Goal: Information Seeking & Learning: Learn about a topic

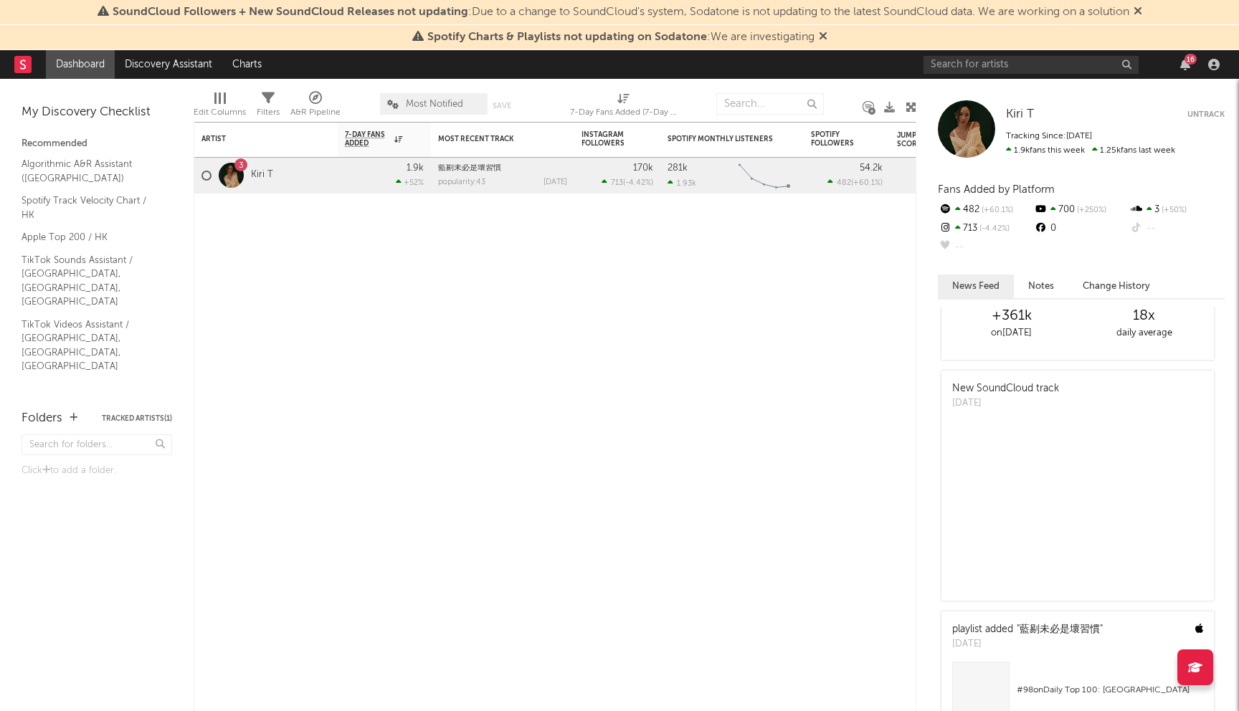
scroll to position [158, 0]
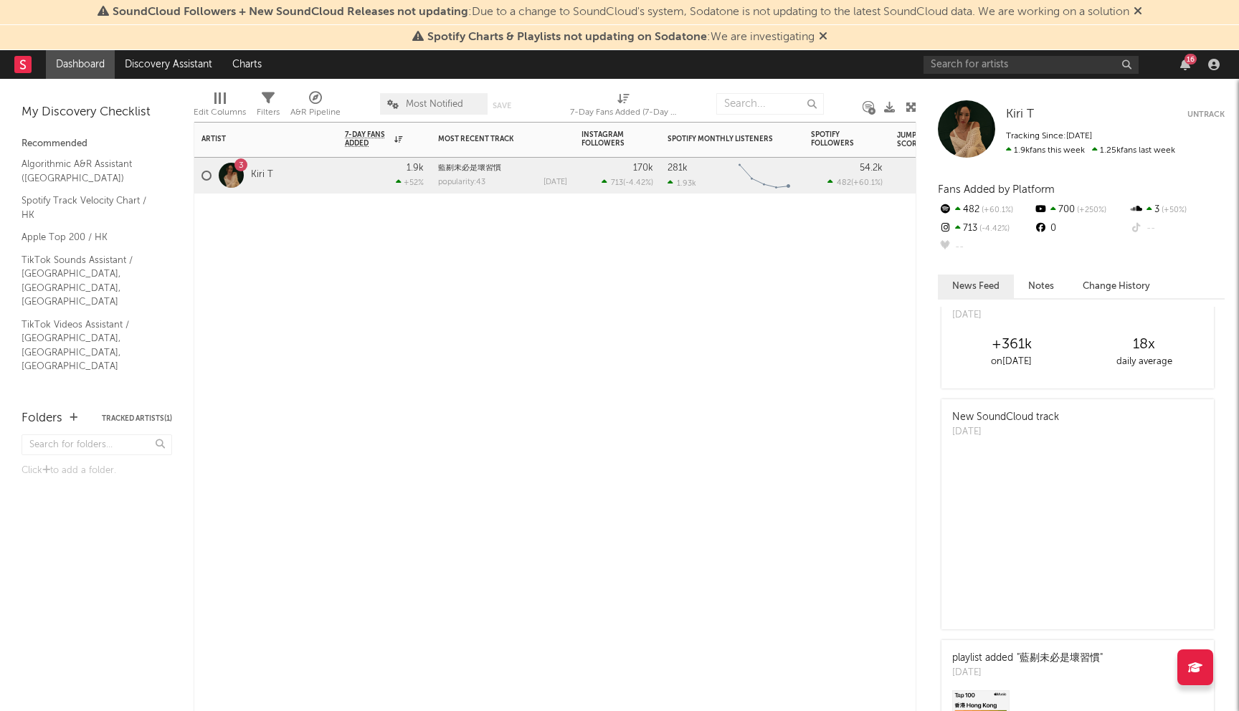
click at [245, 179] on div "3" at bounding box center [231, 175] width 39 height 25
click at [258, 171] on link "Kiri T" at bounding box center [262, 175] width 22 height 12
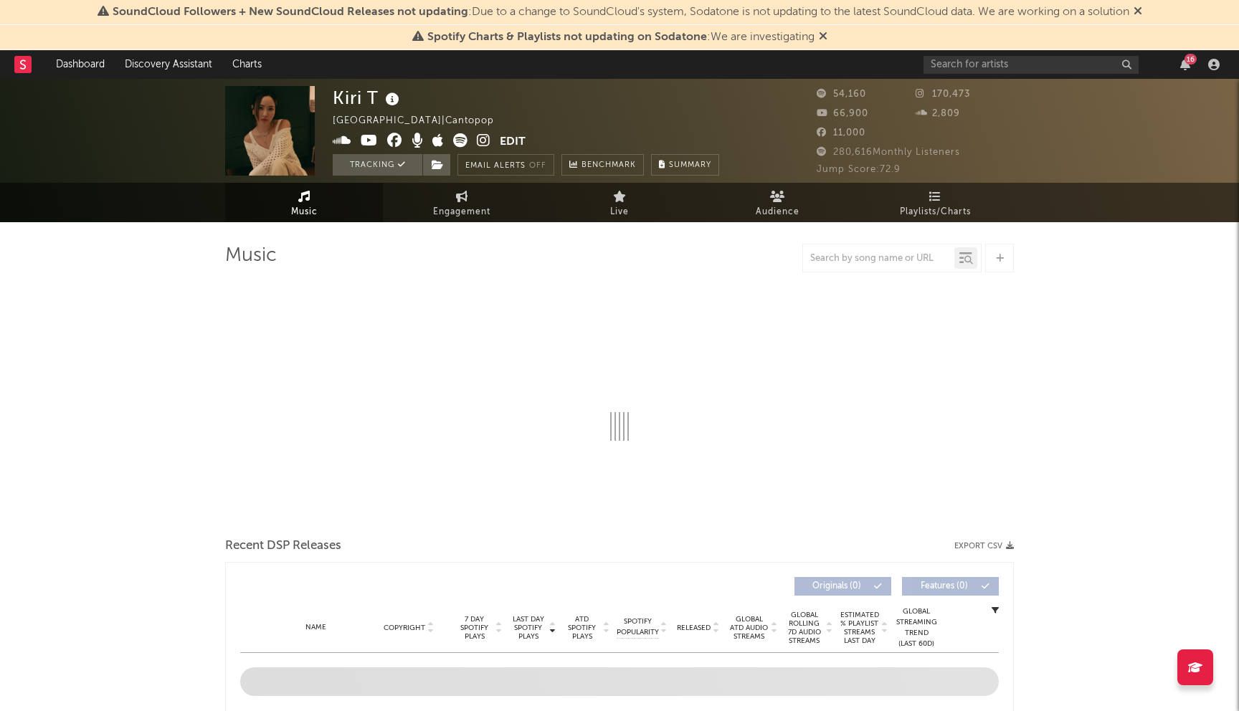
select select "6m"
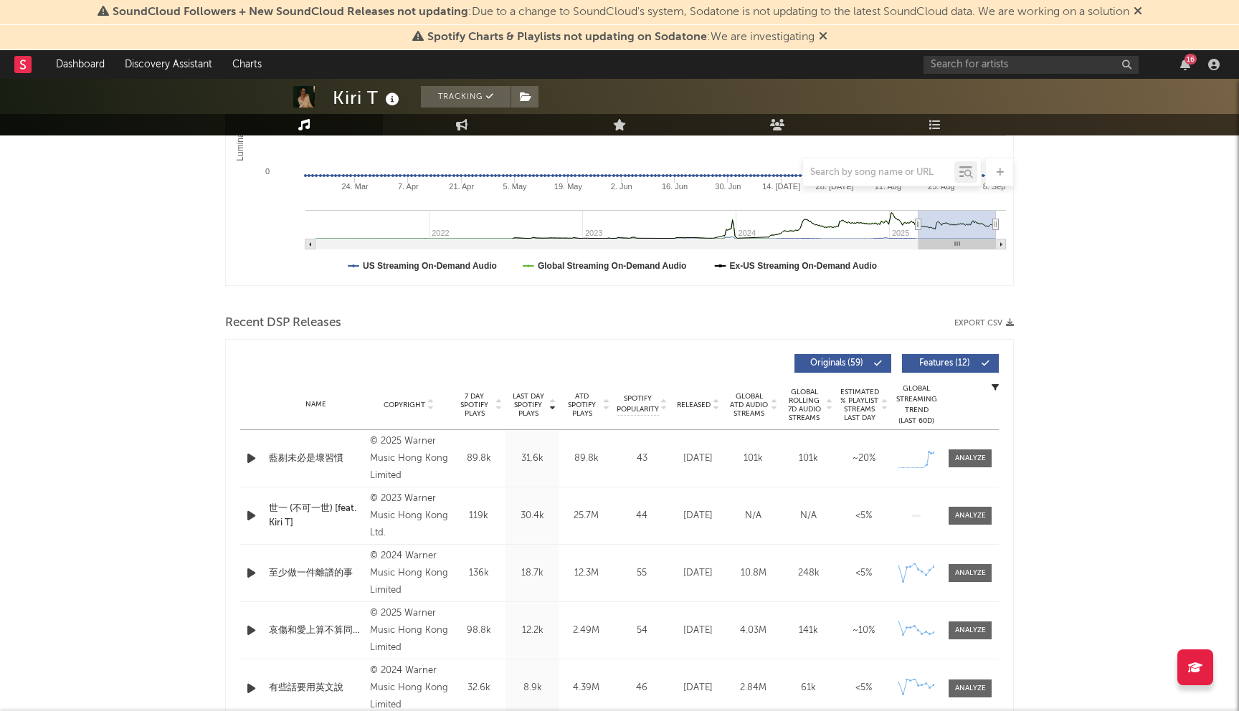
scroll to position [522, 0]
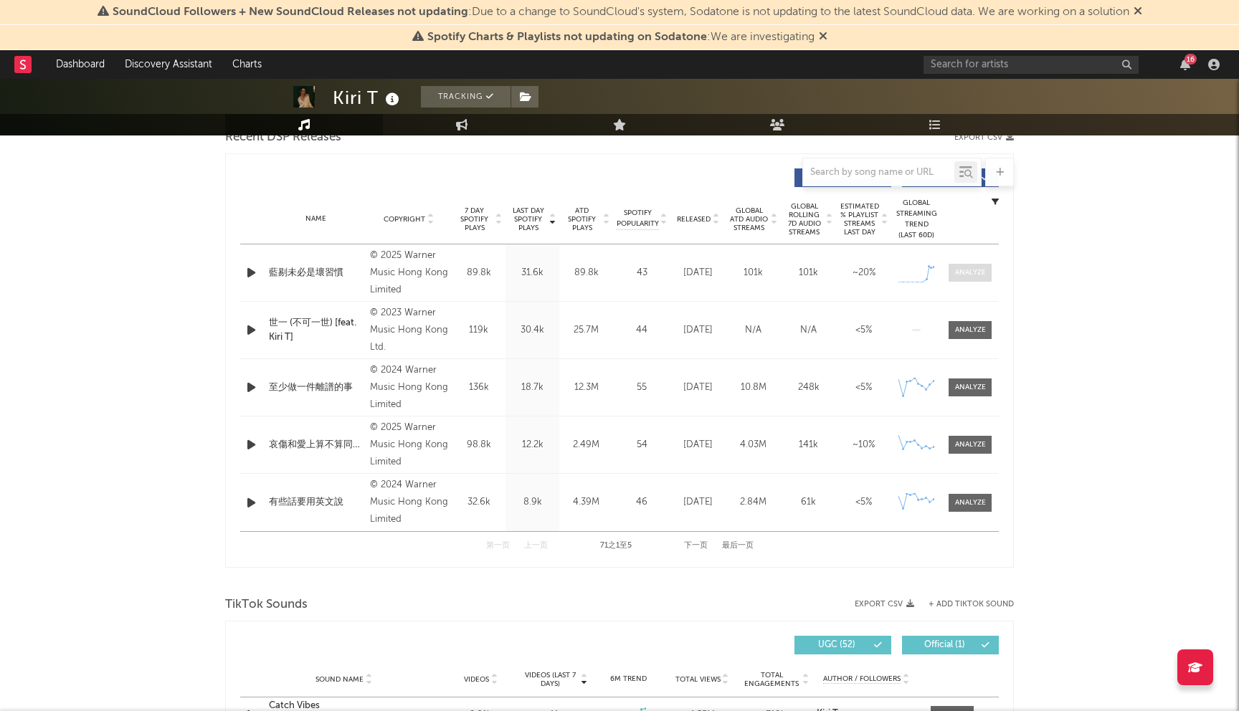
click at [975, 276] on div at bounding box center [970, 273] width 31 height 11
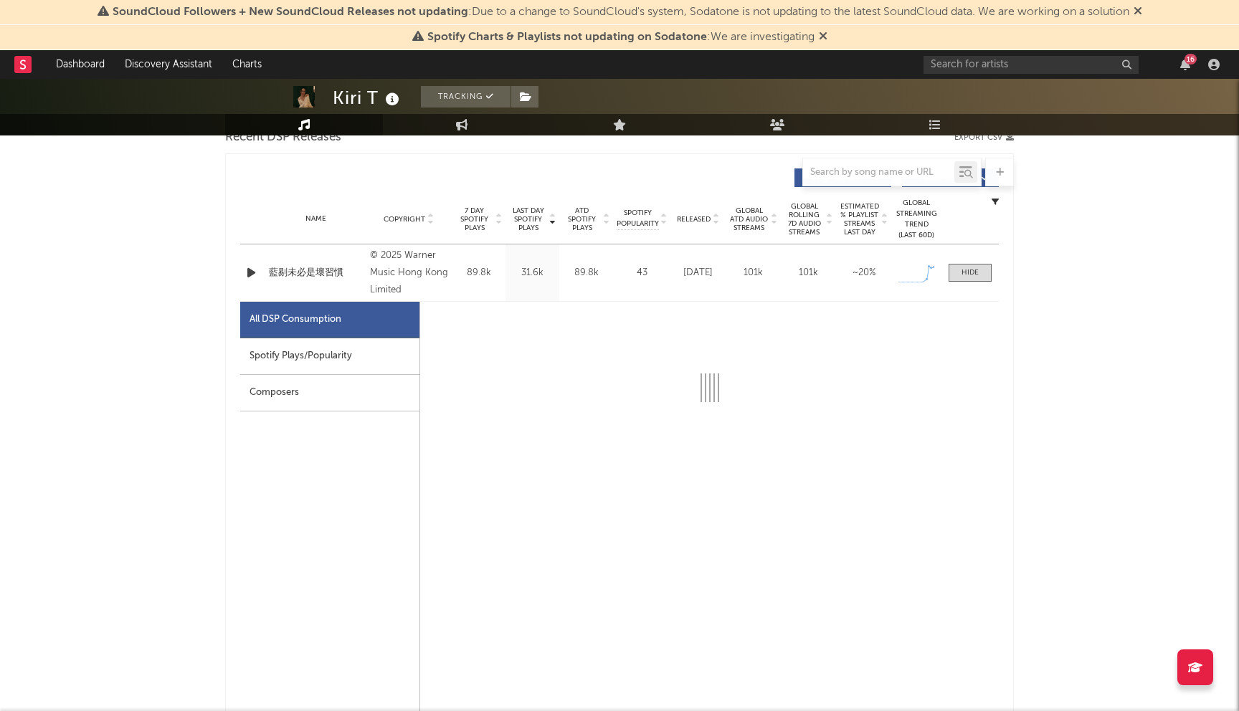
select select "1w"
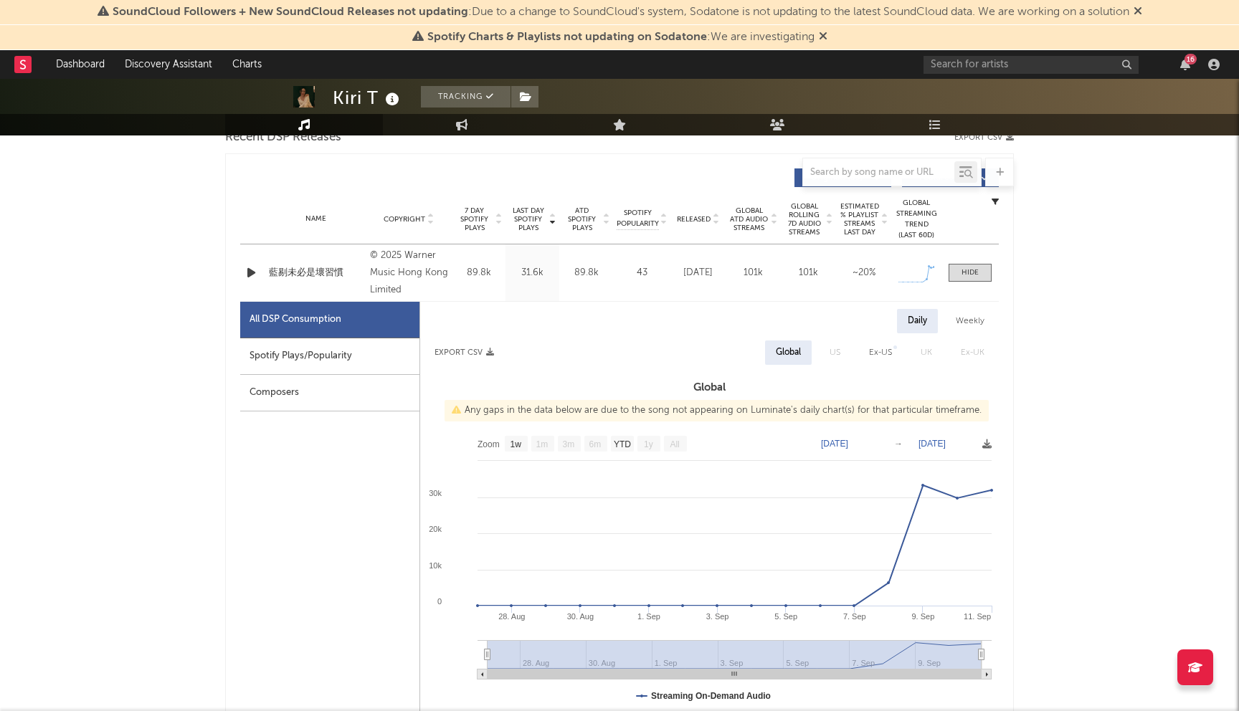
click at [341, 364] on div "Spotify Plays/Popularity" at bounding box center [329, 357] width 179 height 37
select select "1w"
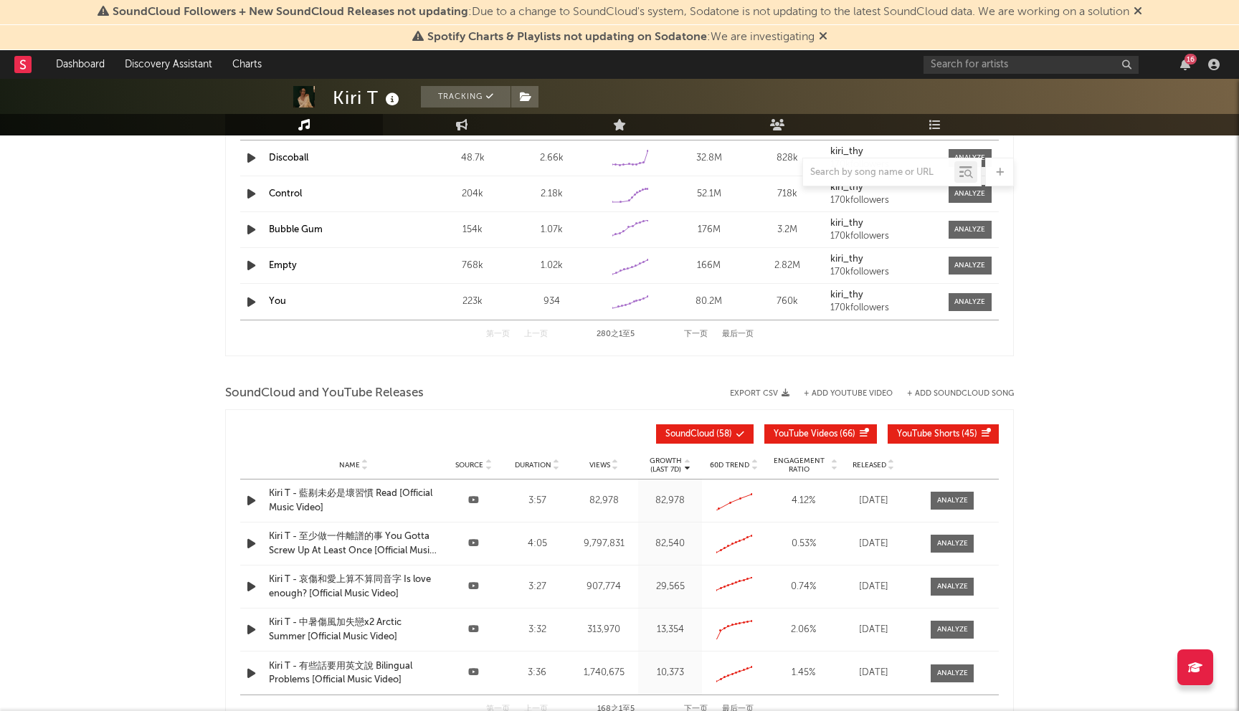
scroll to position [2216, 0]
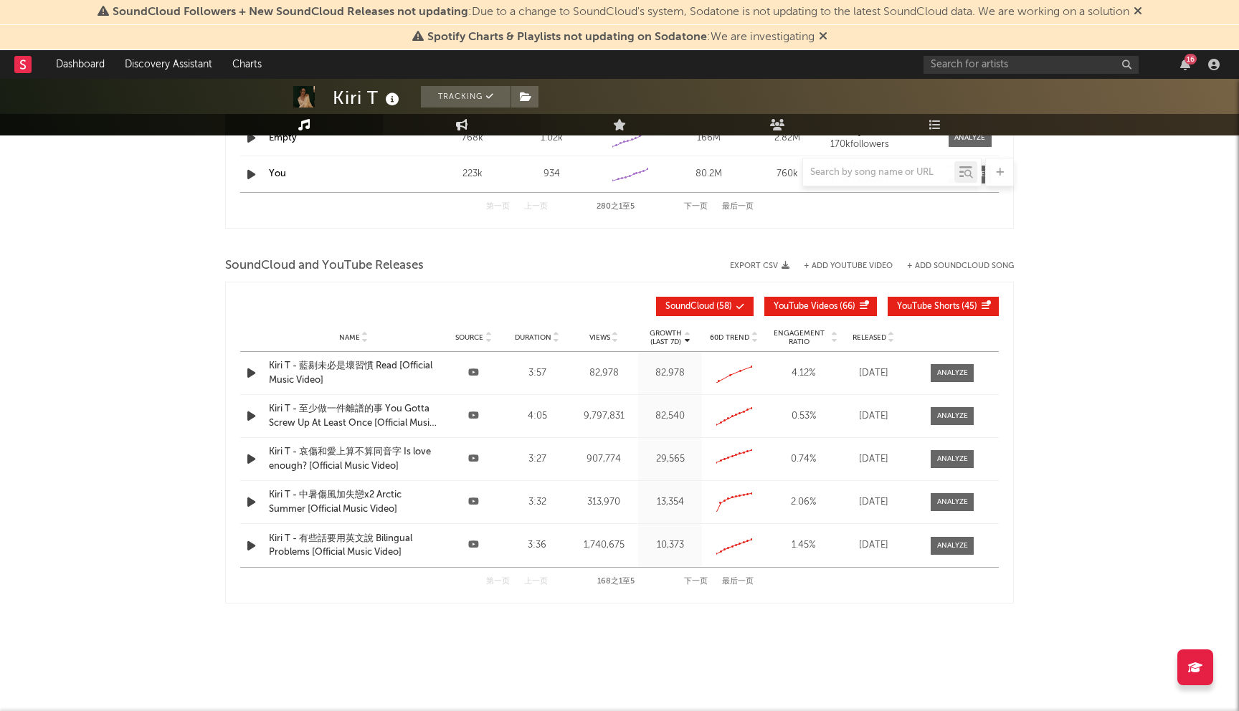
click at [478, 125] on link "Engagement" at bounding box center [462, 125] width 158 height 22
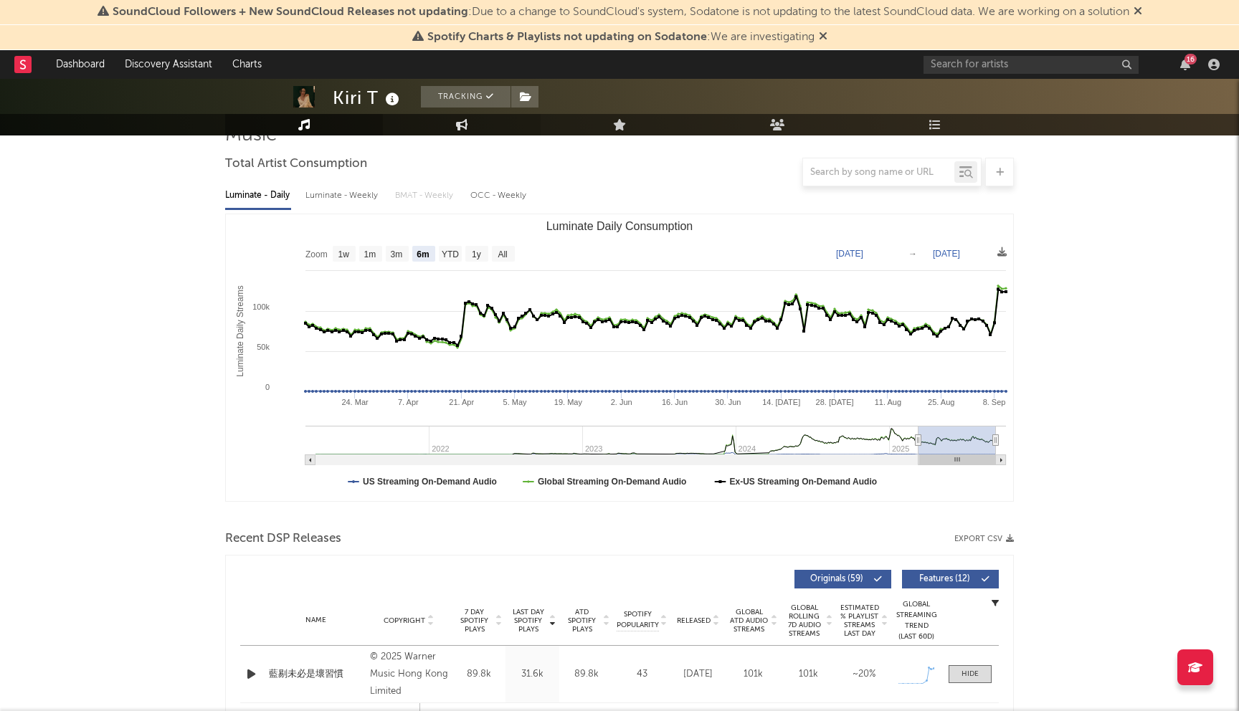
select select "1w"
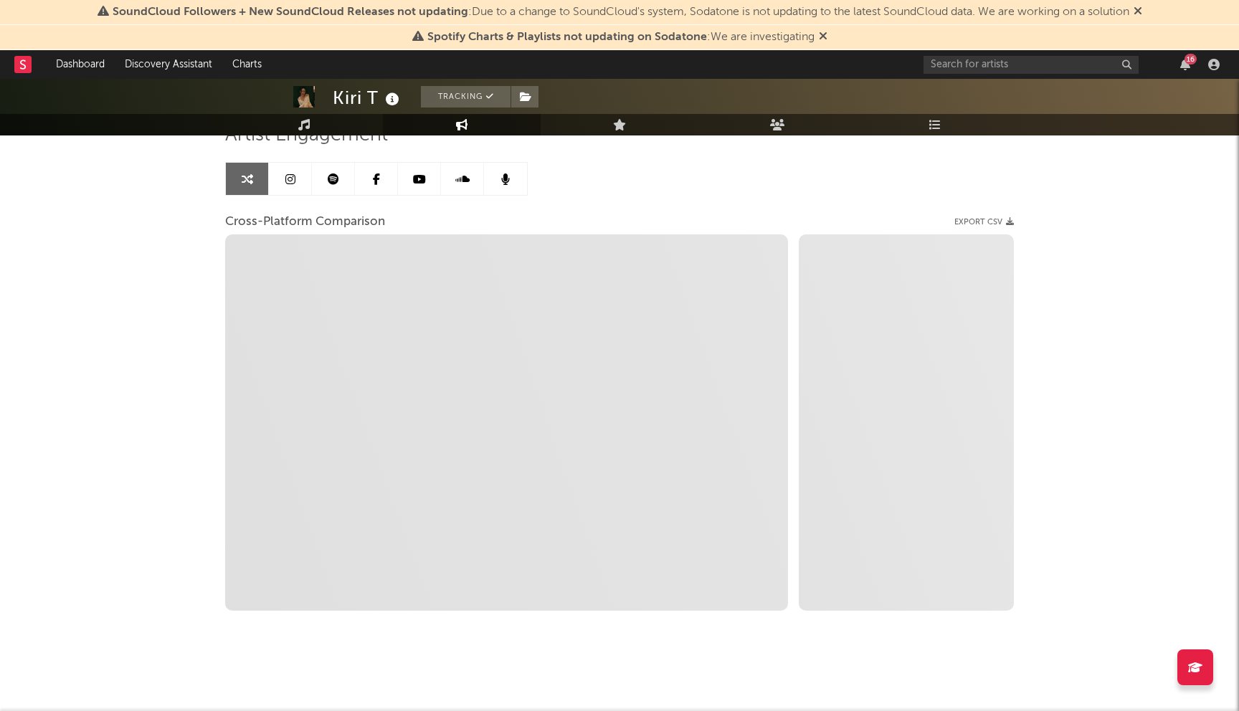
click at [290, 174] on icon at bounding box center [290, 179] width 10 height 11
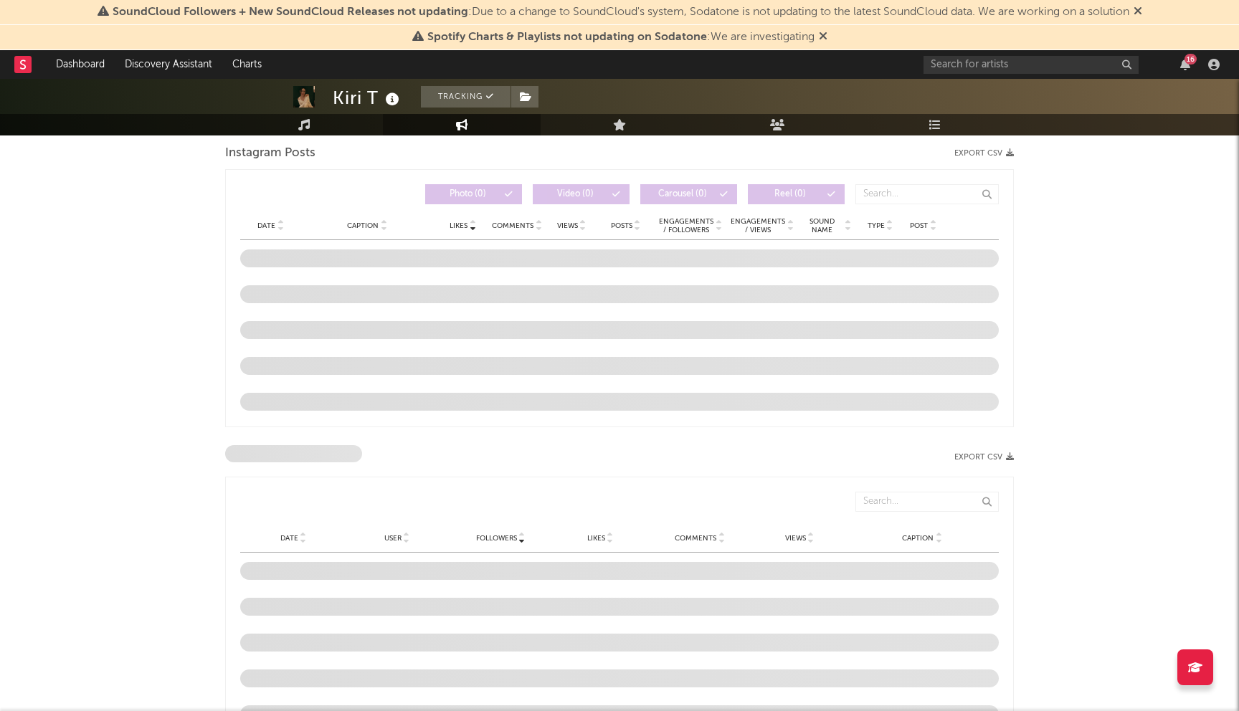
select select "6m"
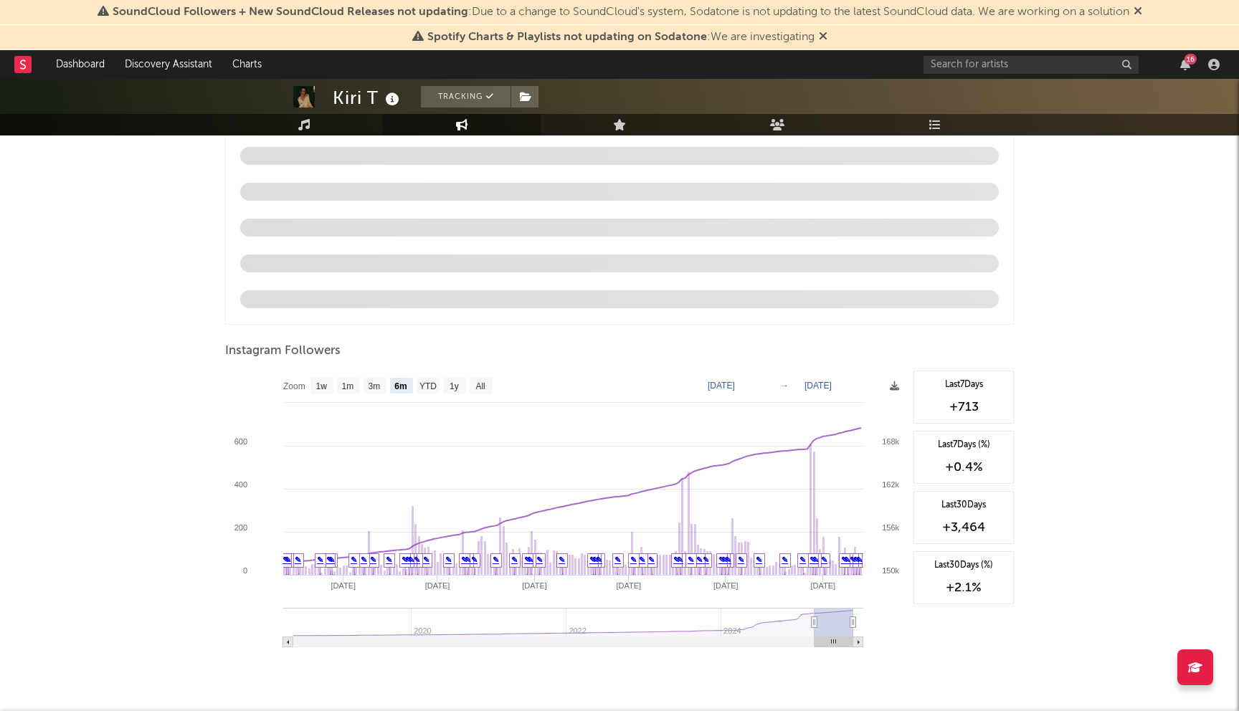
scroll to position [1439, 0]
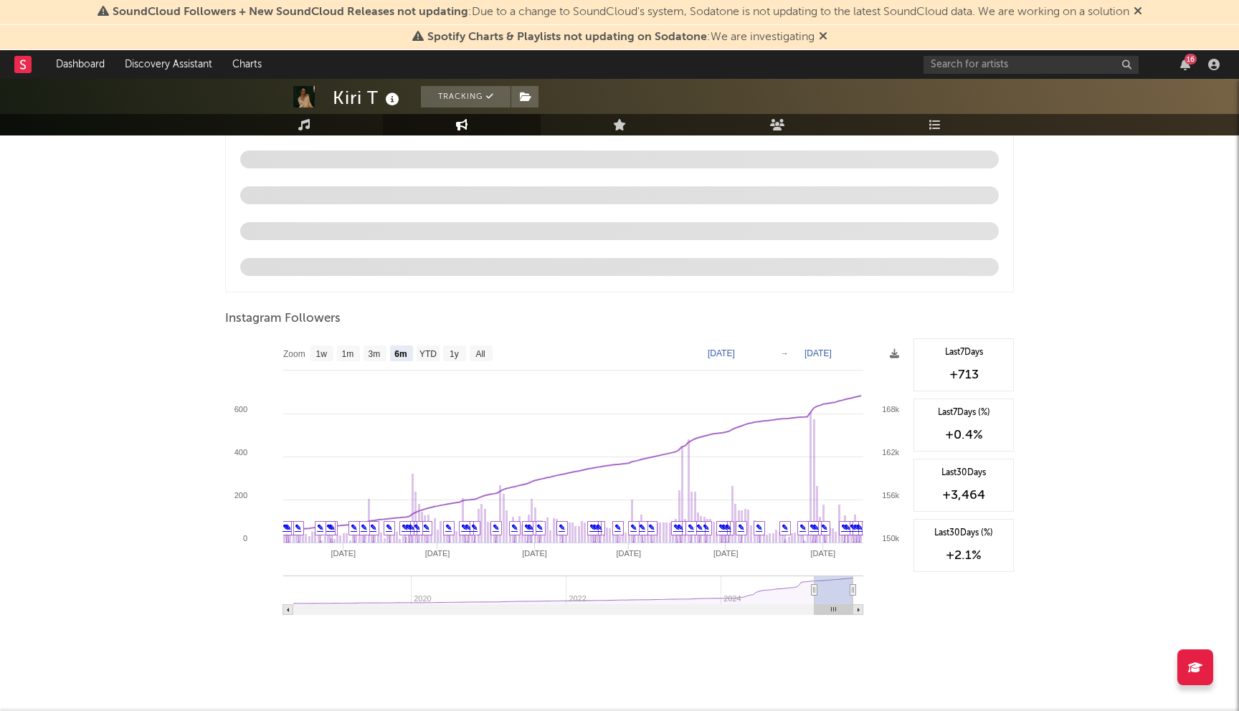
drag, startPoint x: 819, startPoint y: 593, endPoint x: 846, endPoint y: 594, distance: 27.3
click at [846, 594] on rect at bounding box center [834, 590] width 39 height 29
type input "[DATE]"
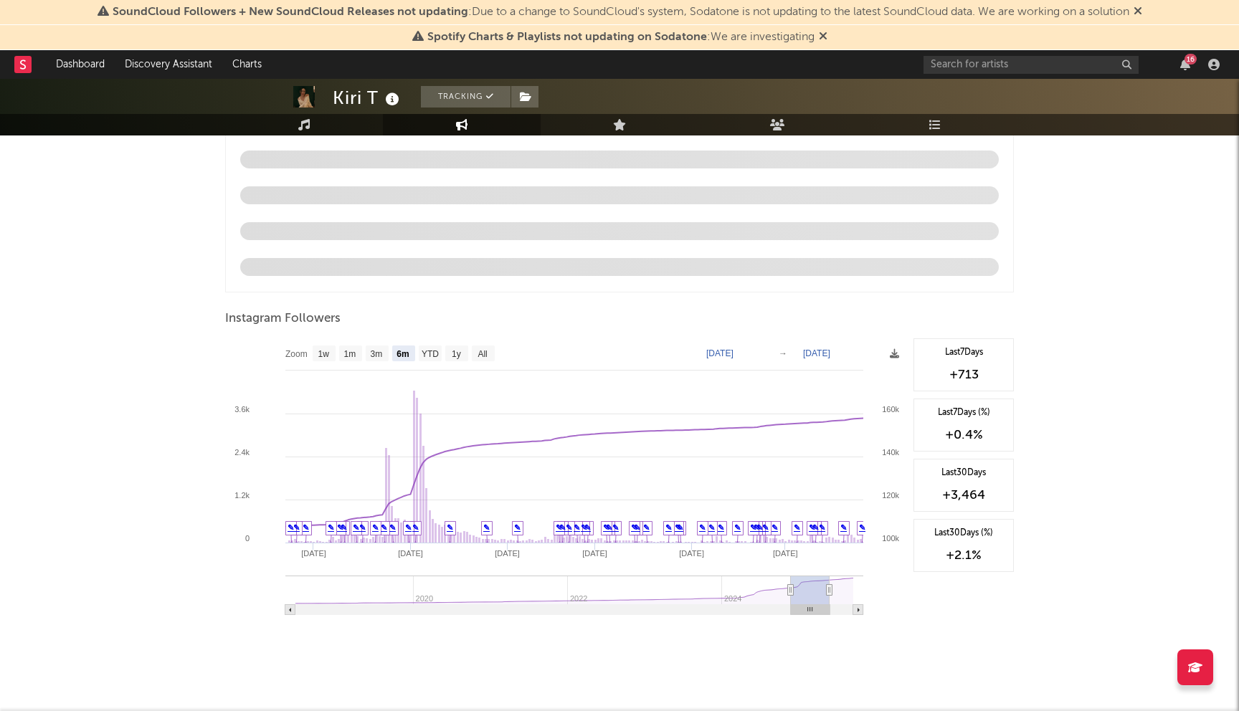
drag, startPoint x: 810, startPoint y: 587, endPoint x: 825, endPoint y: 587, distance: 14.3
click at [825, 587] on g at bounding box center [574, 595] width 578 height 39
type input "[DATE]"
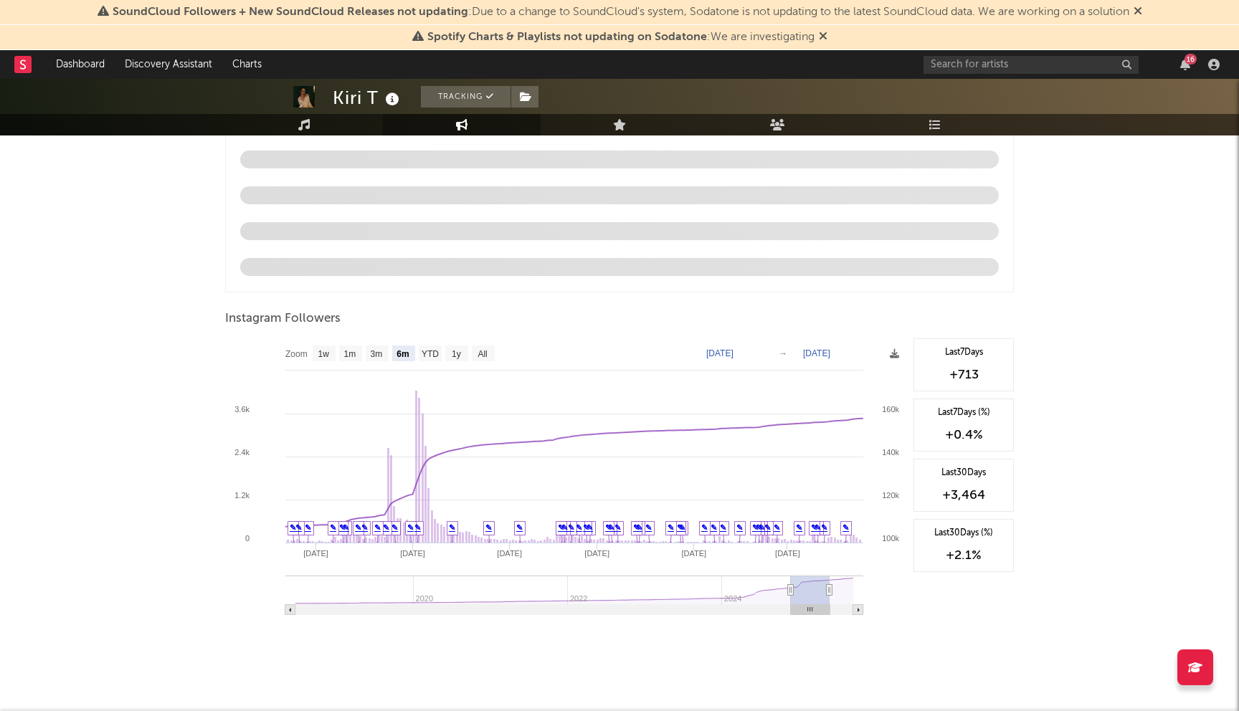
type input "[DATE]"
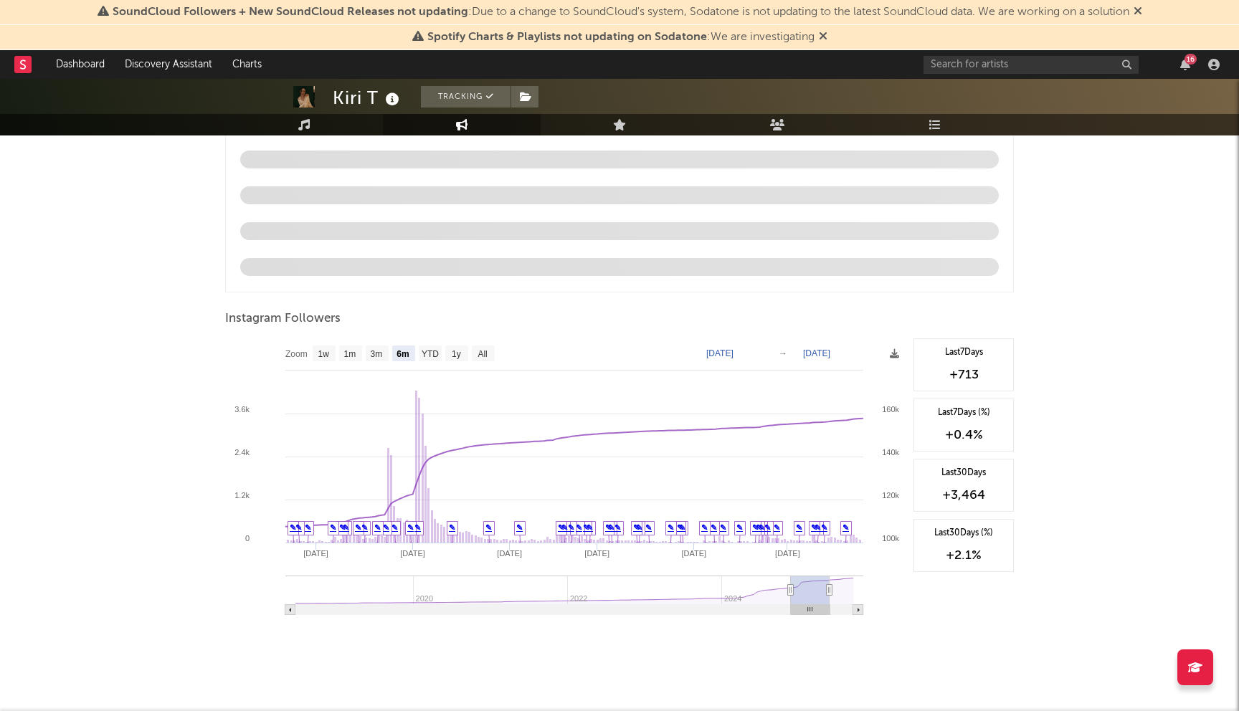
type input "[DATE]"
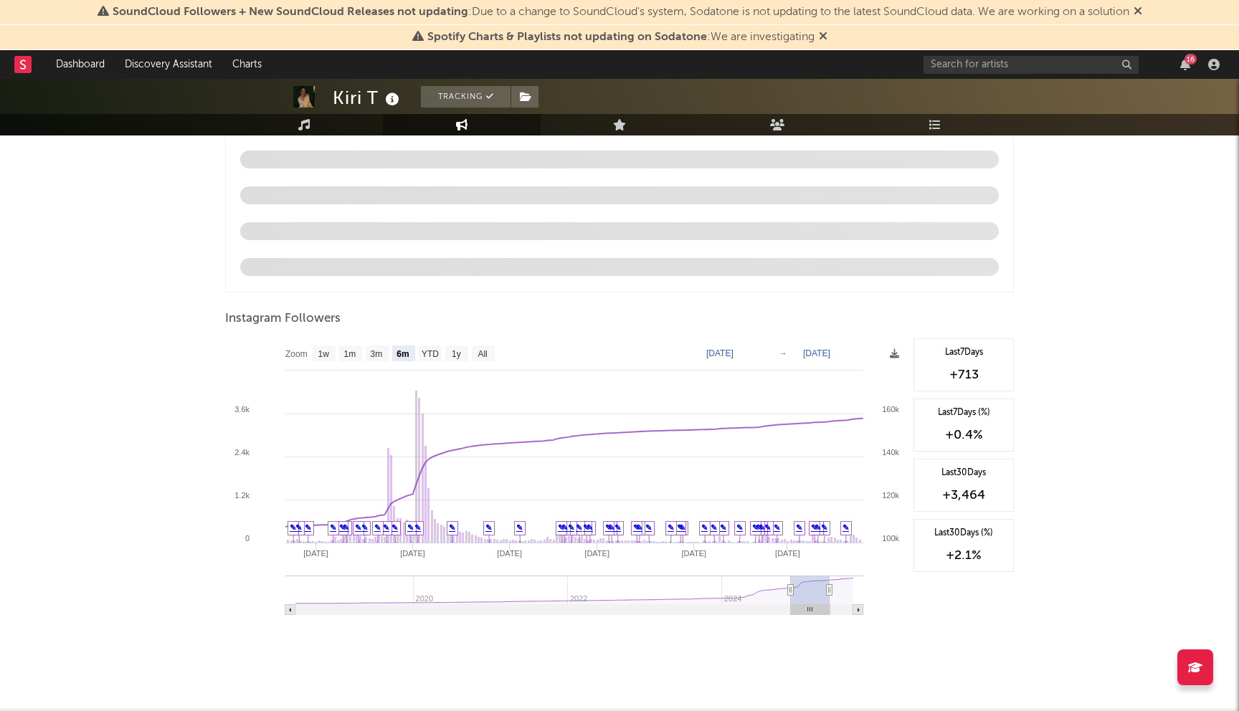
type input "[DATE]"
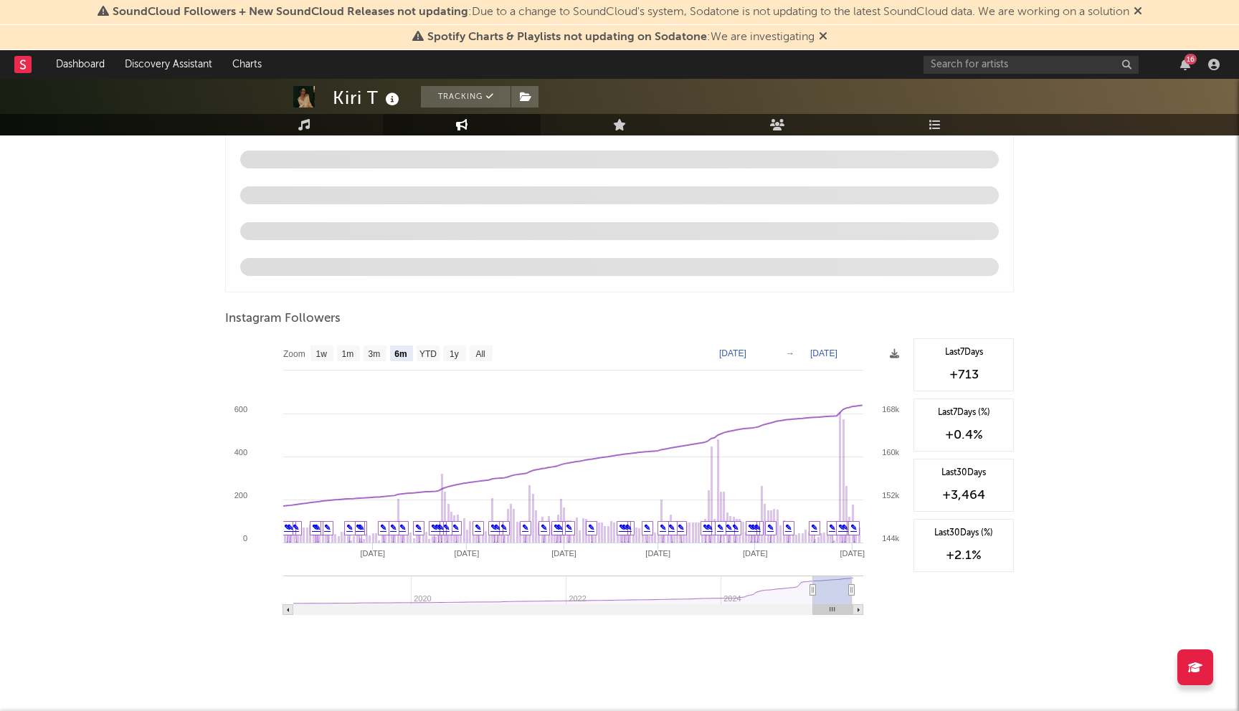
type input "[DATE]"
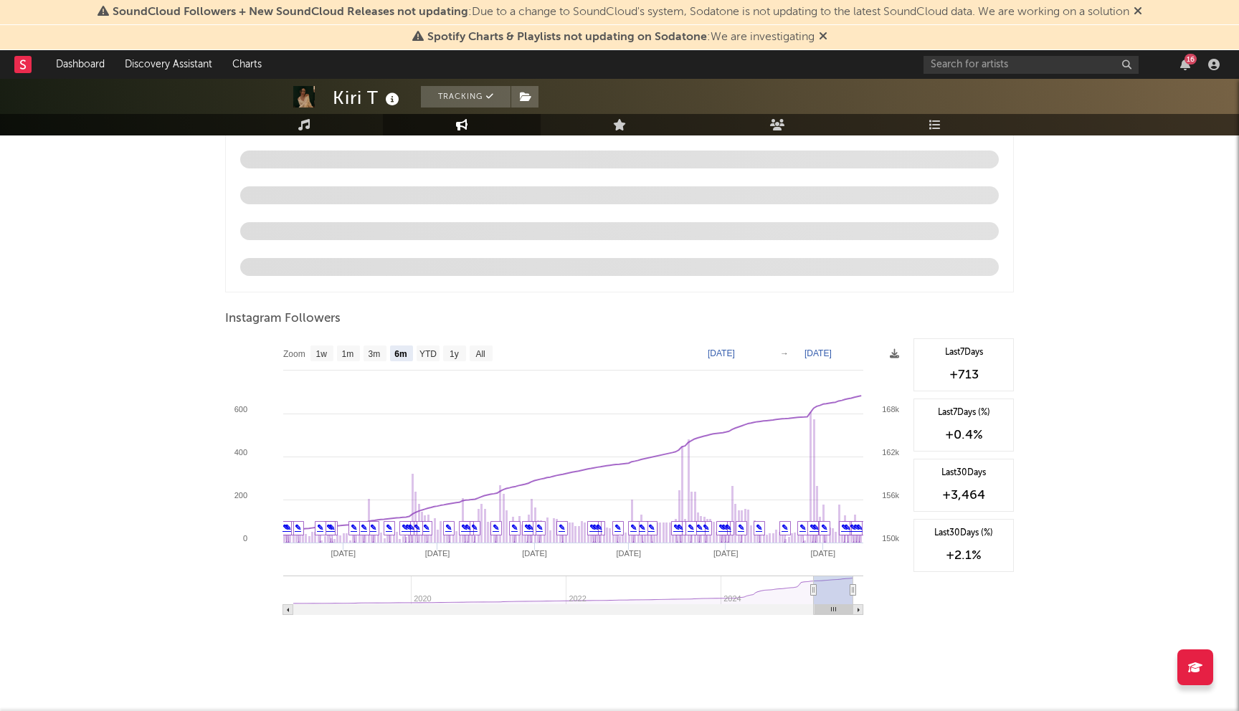
drag, startPoint x: 810, startPoint y: 610, endPoint x: 859, endPoint y: 609, distance: 49.5
click at [859, 609] on g at bounding box center [573, 610] width 581 height 10
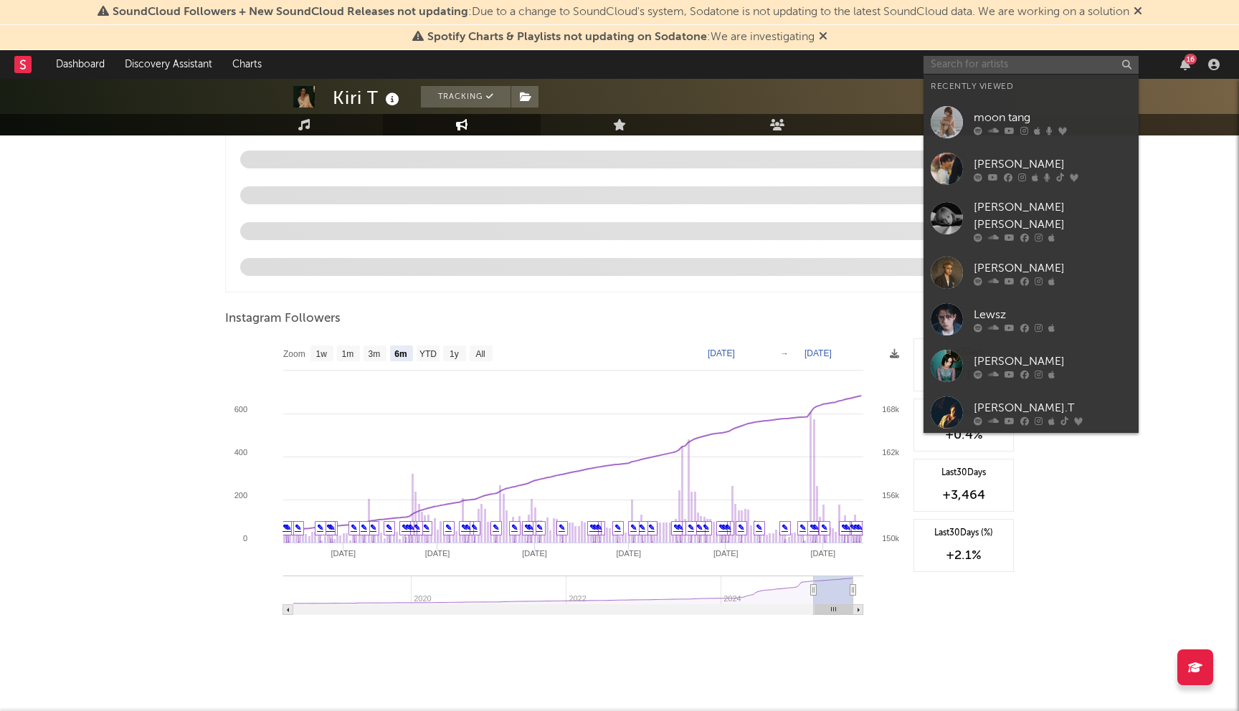
click at [945, 61] on input "text" at bounding box center [1031, 65] width 215 height 18
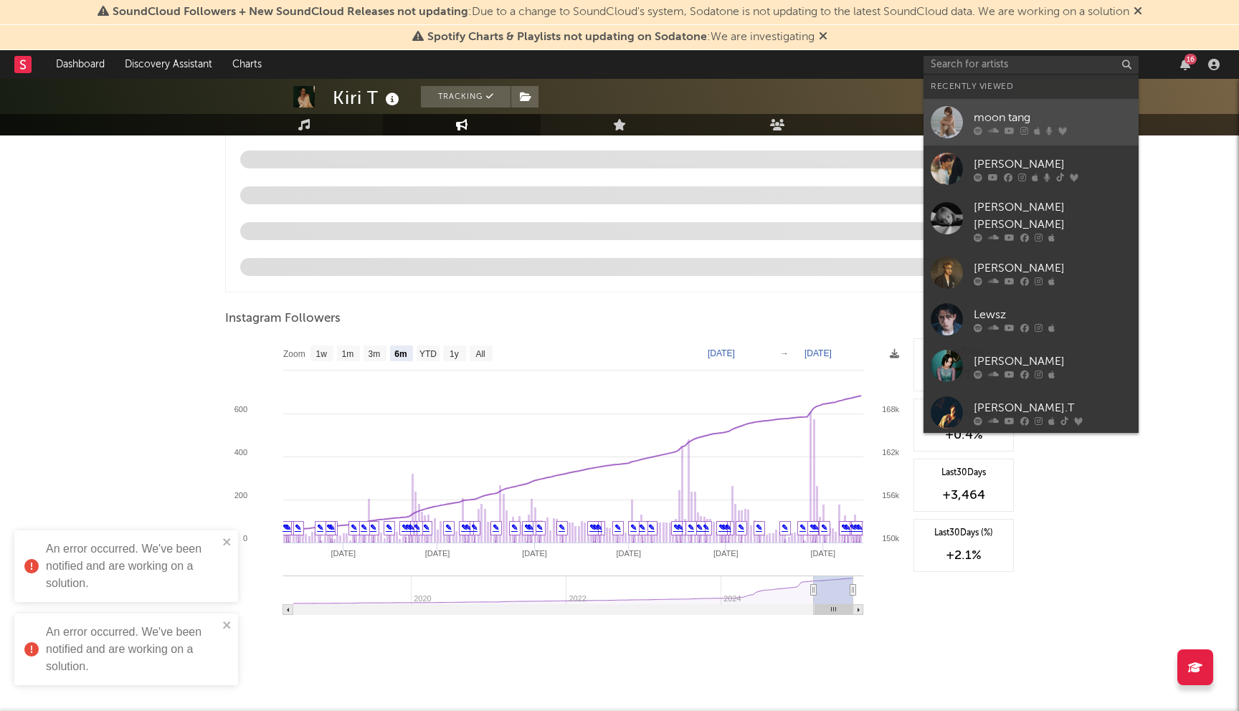
click at [1031, 118] on div "moon tang" at bounding box center [1053, 117] width 158 height 17
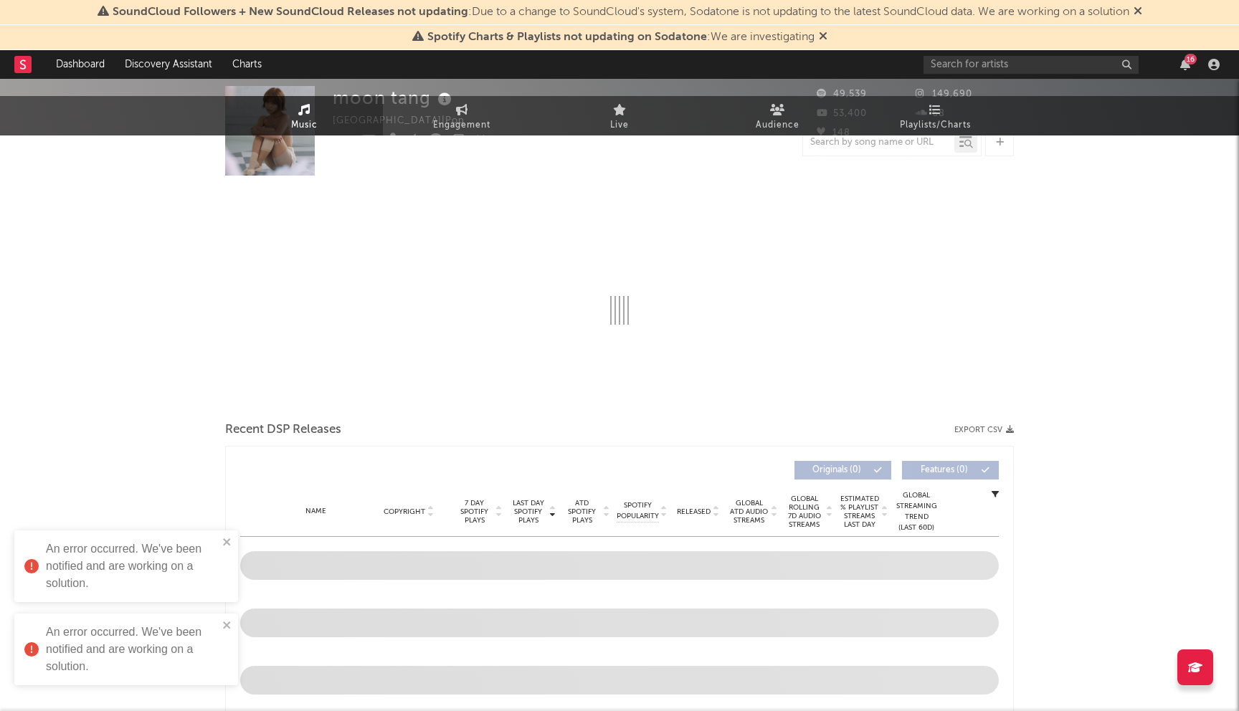
select select "6m"
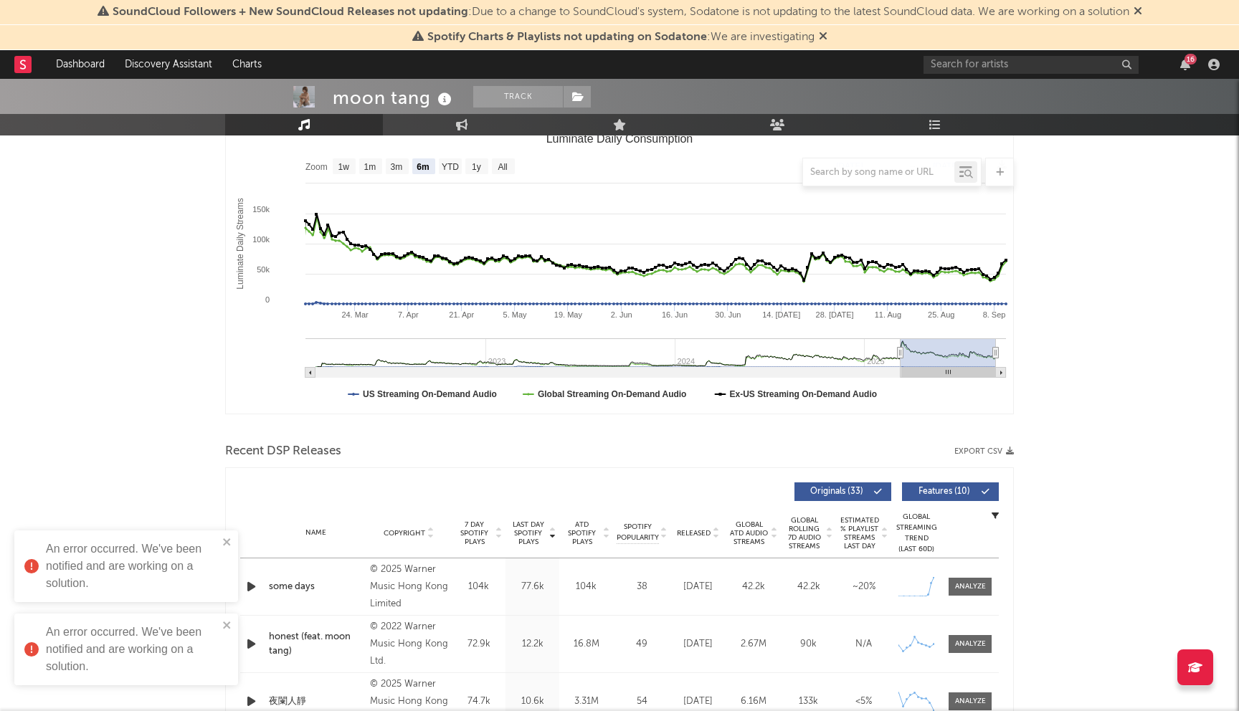
select select "6m"
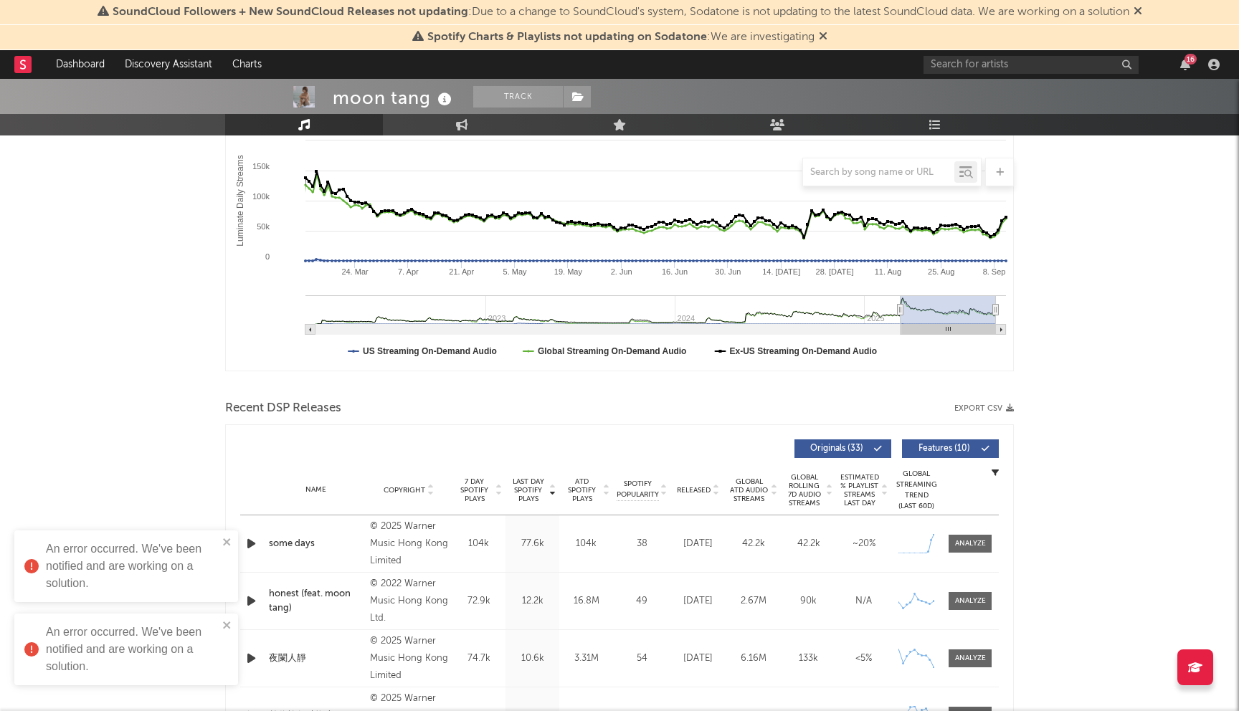
scroll to position [370, 0]
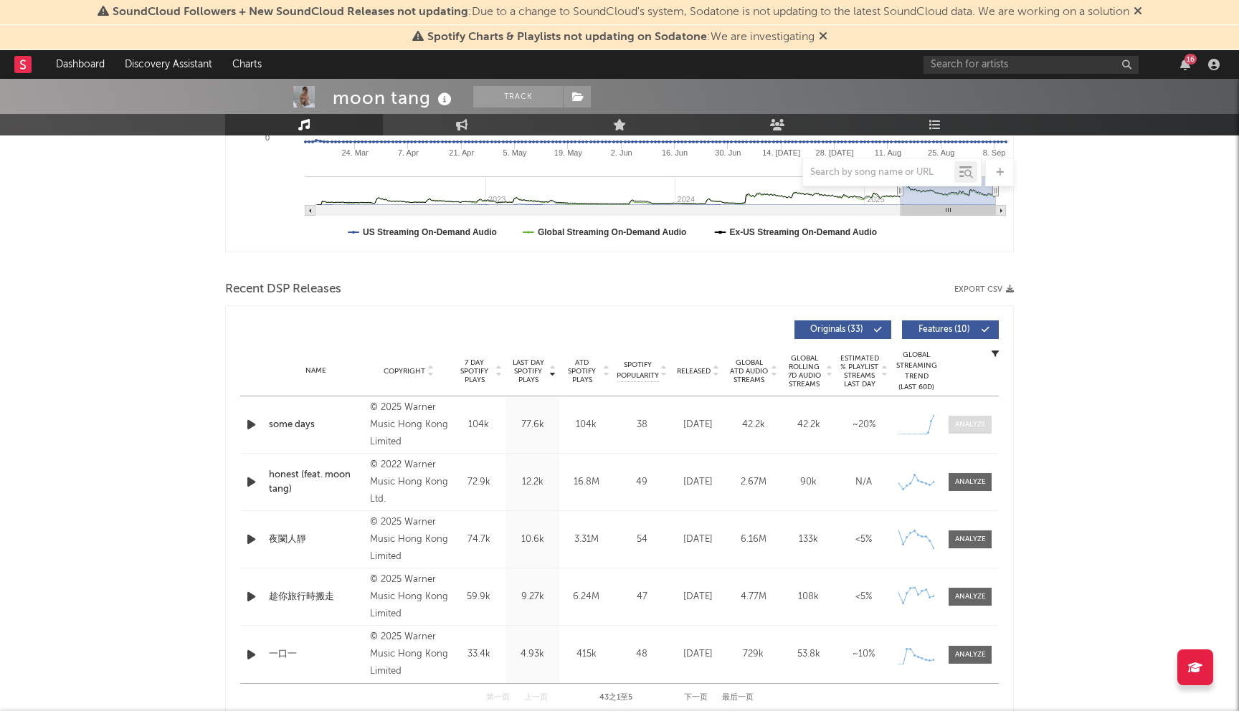
click at [967, 418] on span at bounding box center [970, 425] width 43 height 18
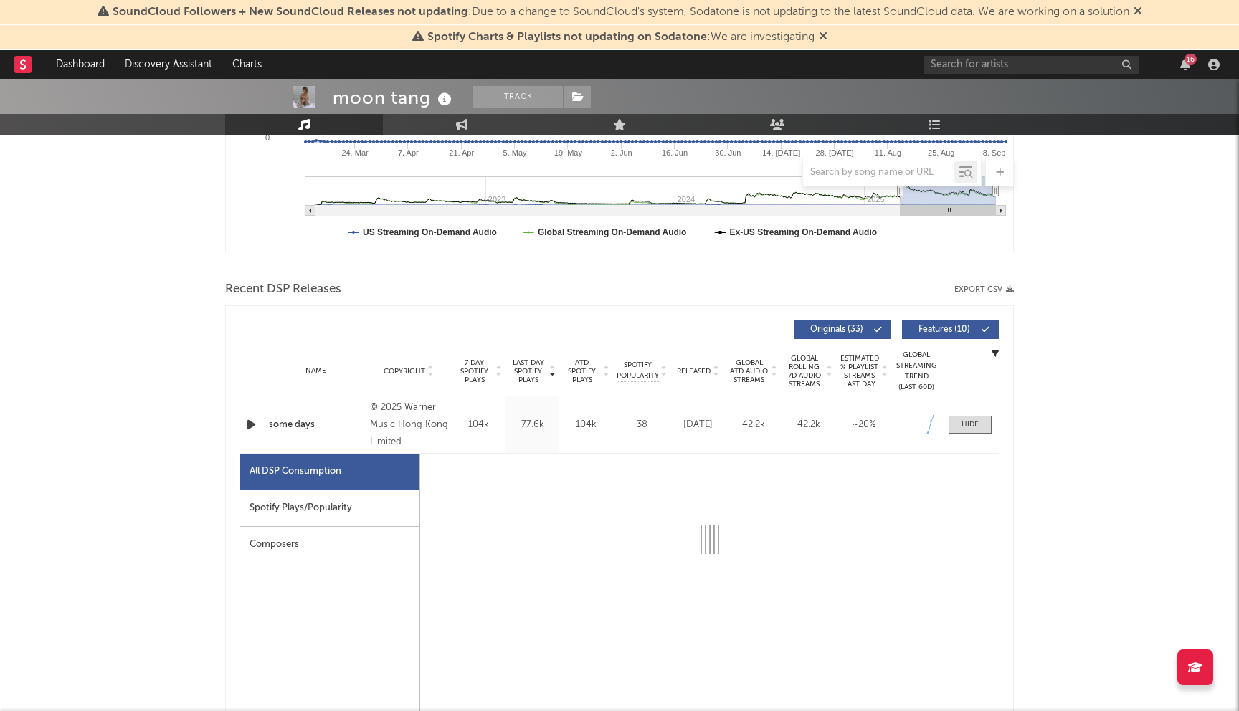
click at [339, 510] on div "Spotify Plays/Popularity" at bounding box center [329, 509] width 179 height 37
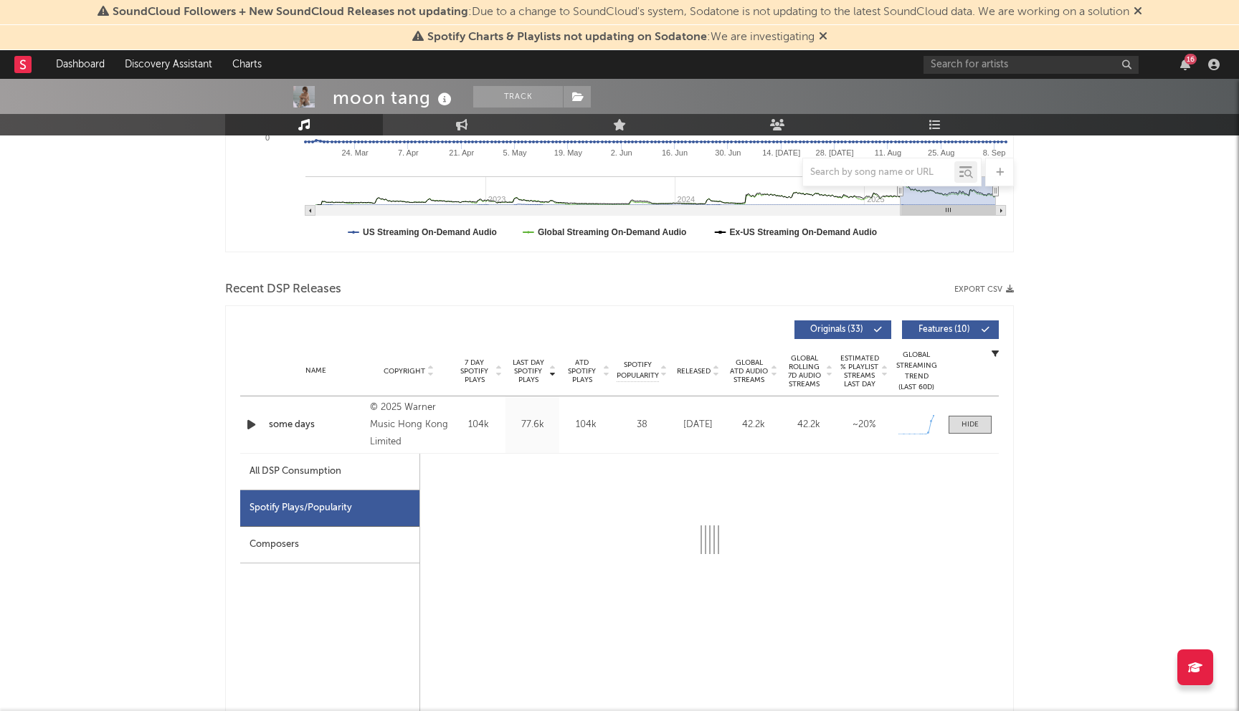
select select "1w"
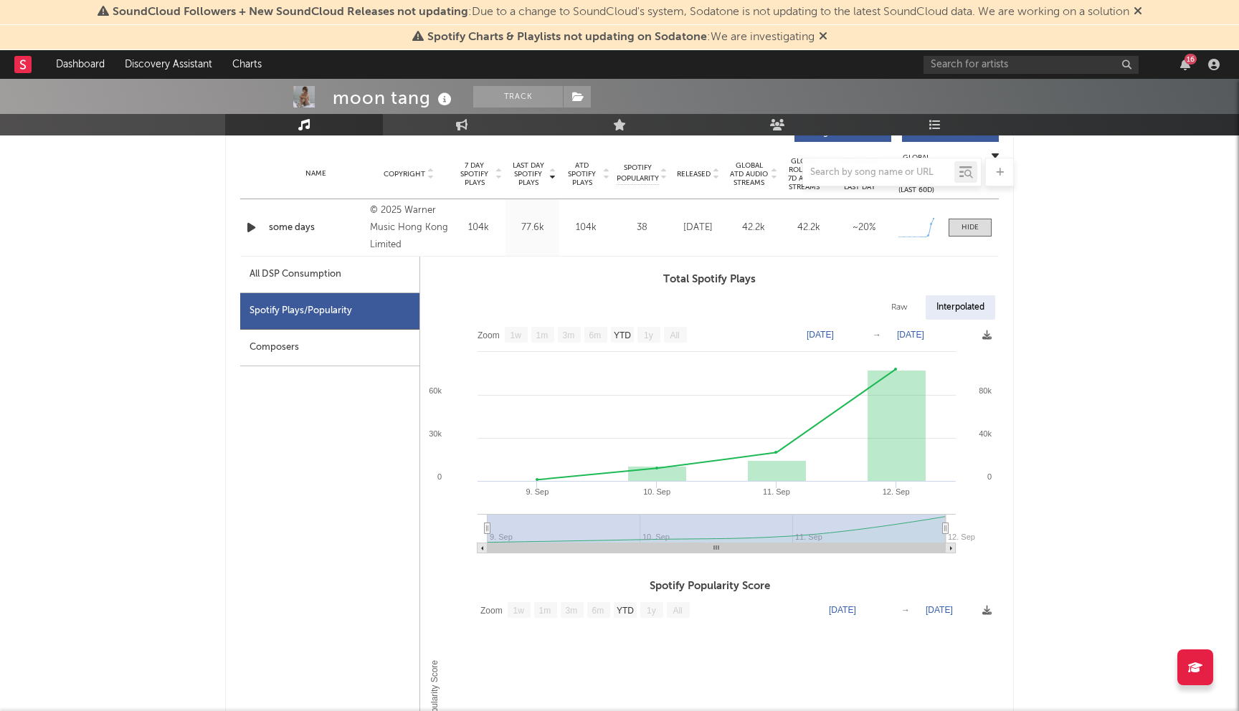
scroll to position [586, 0]
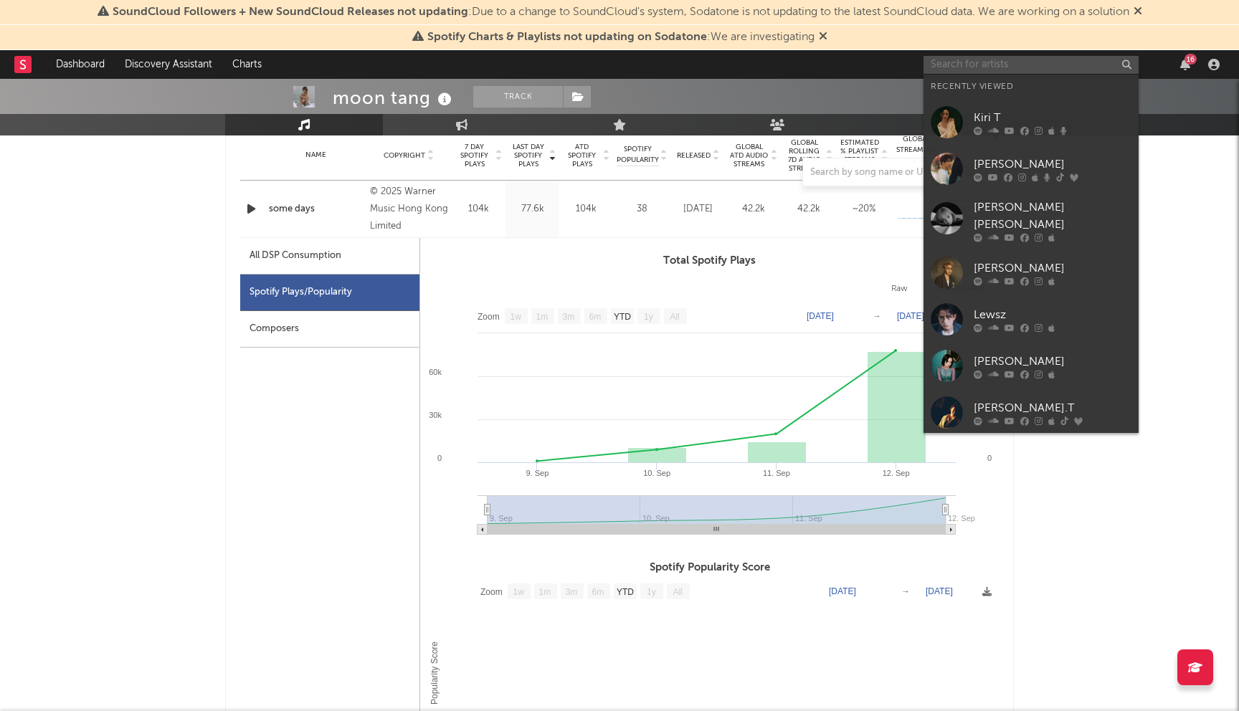
click at [981, 69] on input "text" at bounding box center [1031, 65] width 215 height 18
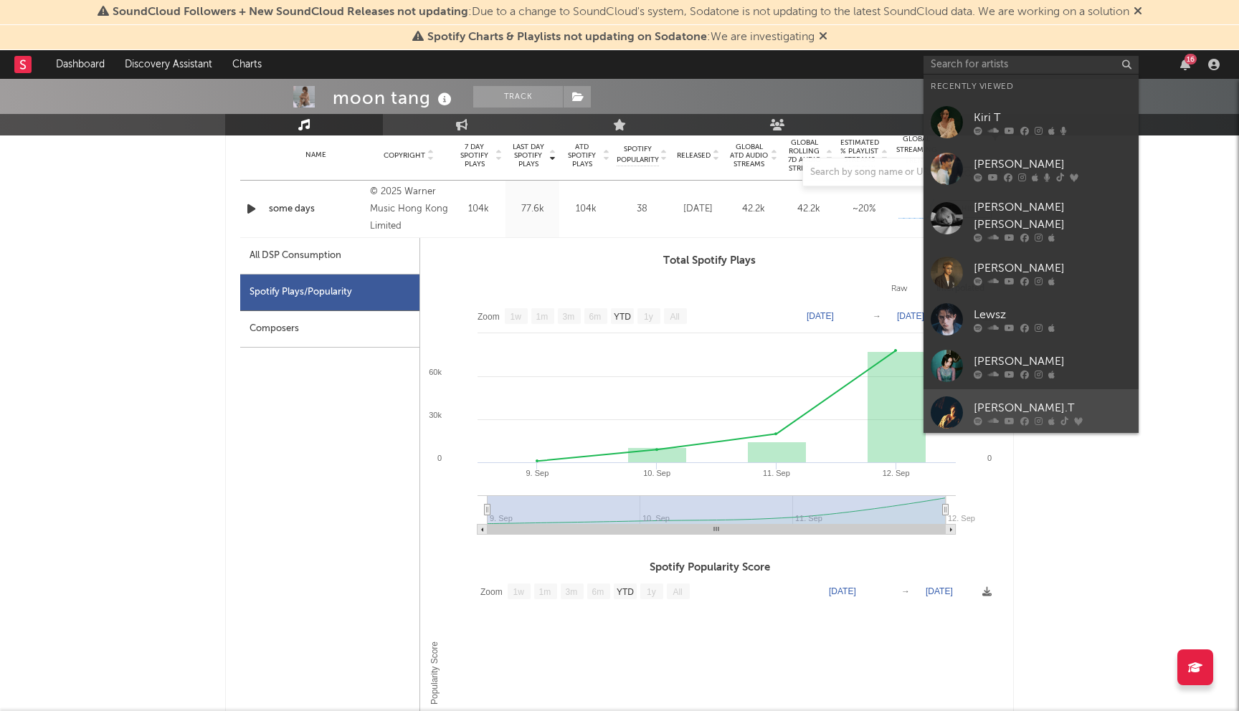
click at [1078, 399] on div "[PERSON_NAME].T" at bounding box center [1053, 407] width 158 height 17
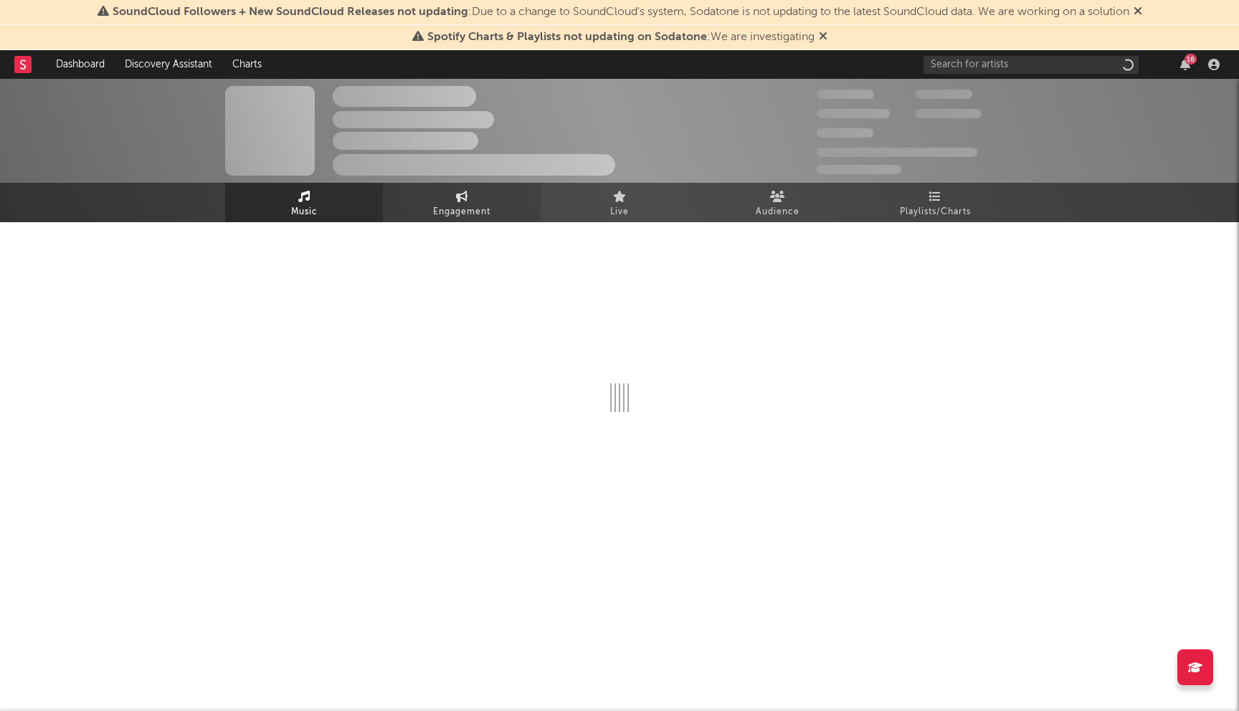
click at [460, 211] on span "Engagement" at bounding box center [461, 212] width 57 height 17
select select "1w"
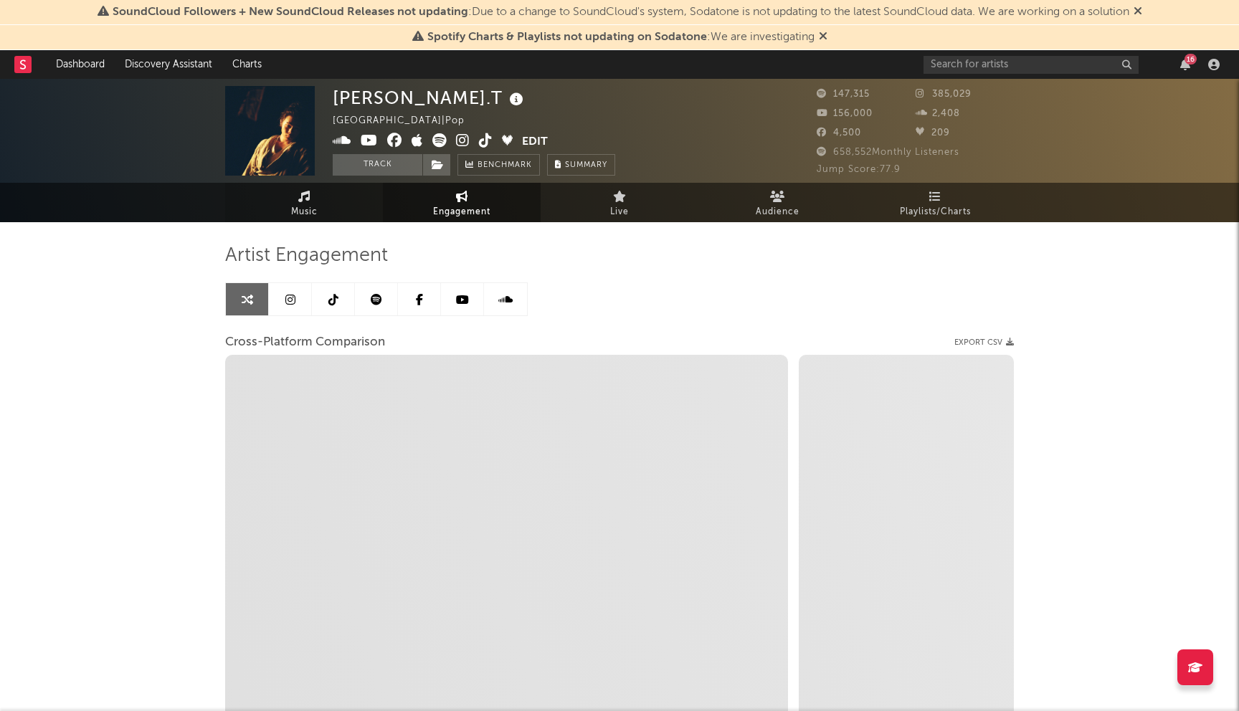
click at [306, 207] on span "Music" at bounding box center [304, 212] width 27 height 17
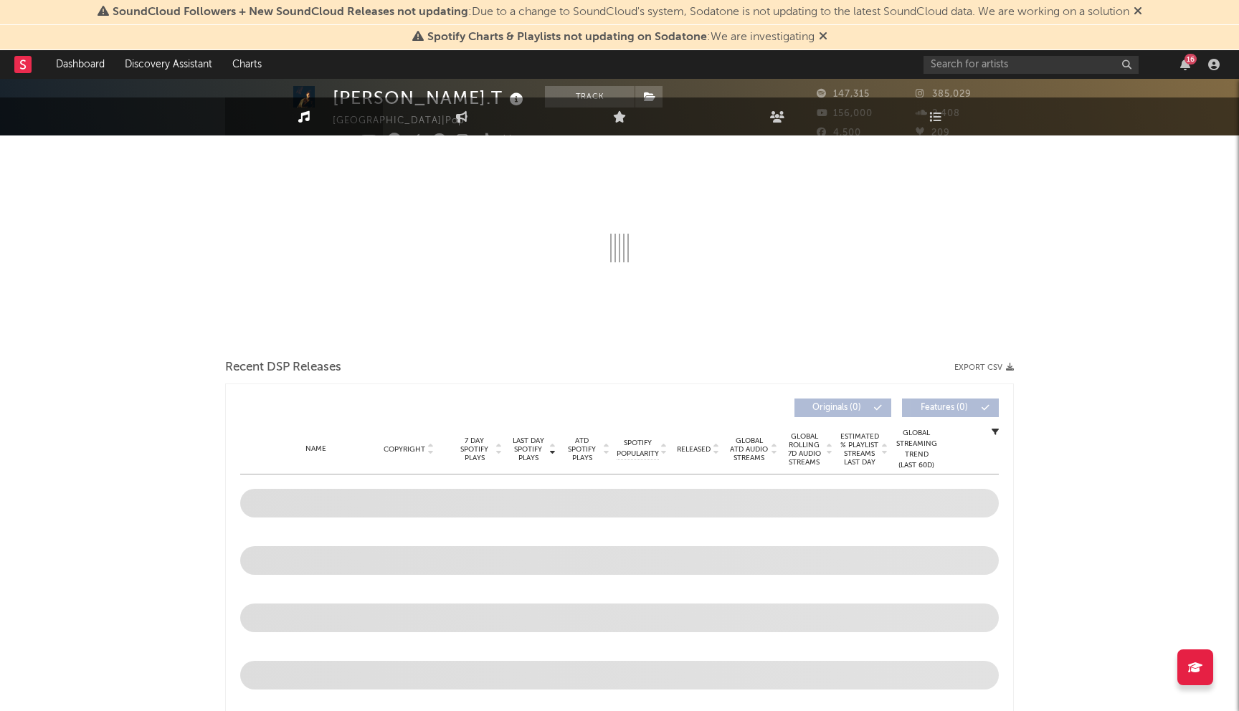
scroll to position [245, 0]
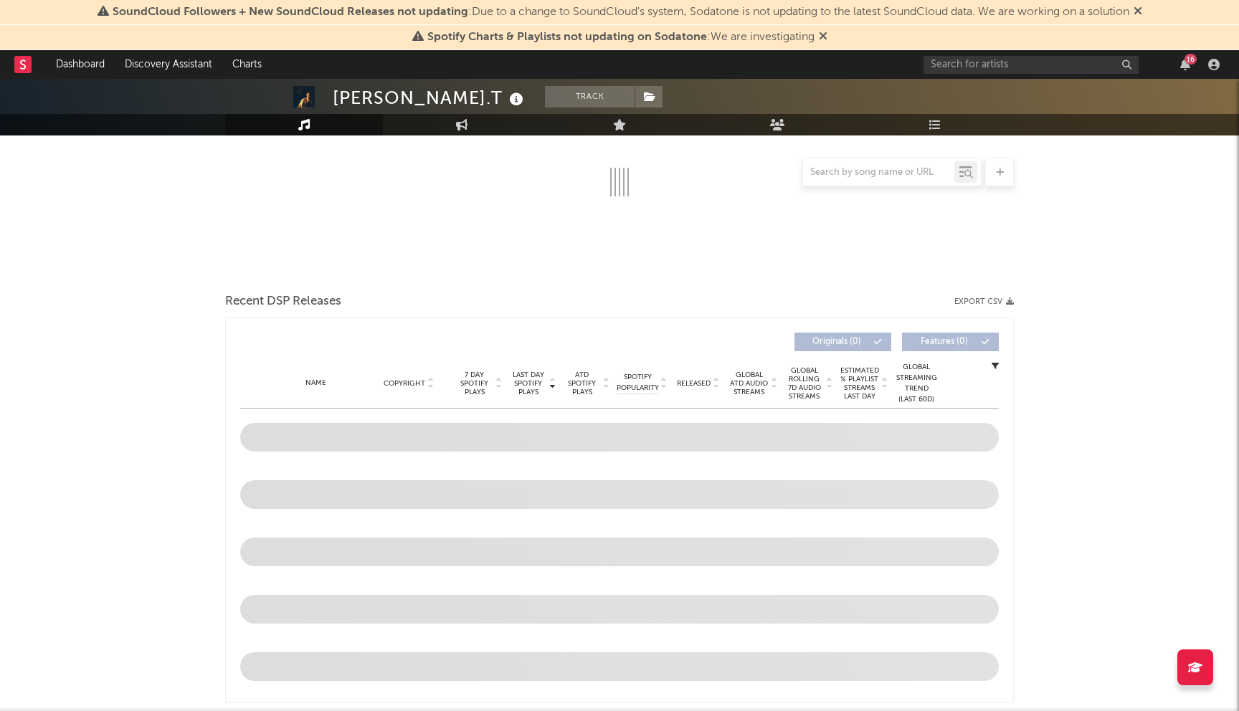
select select "6m"
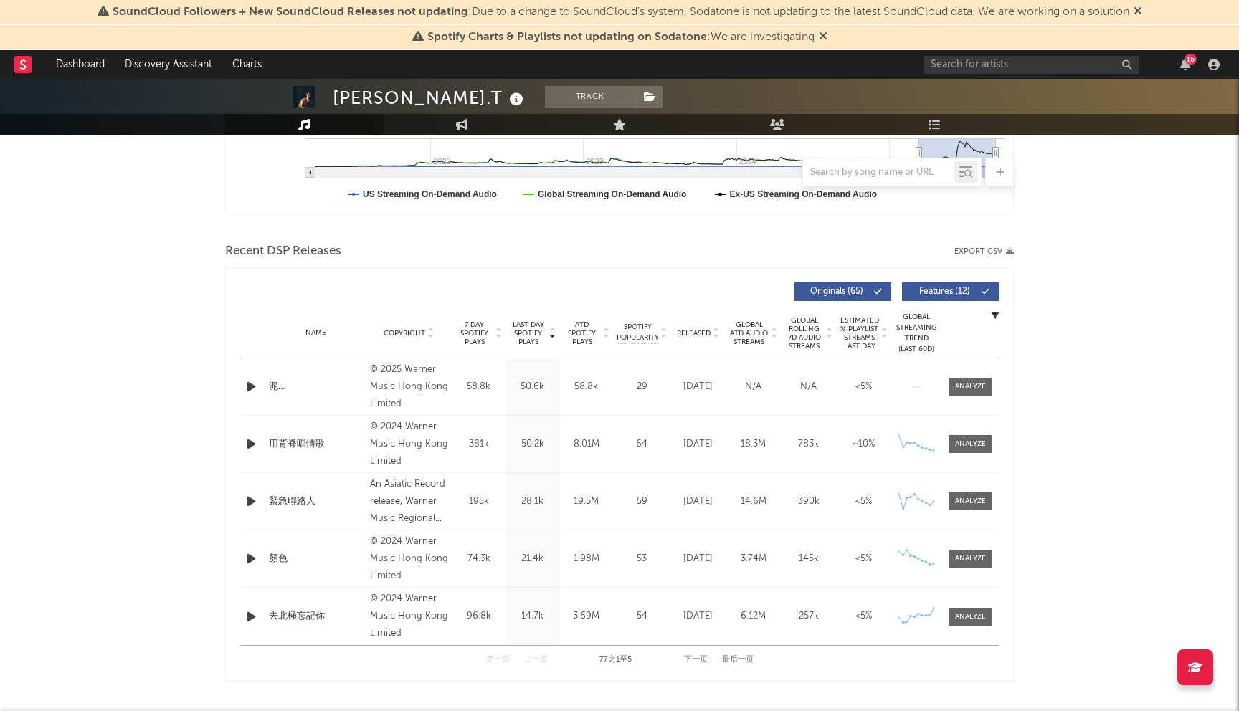
scroll to position [487, 0]
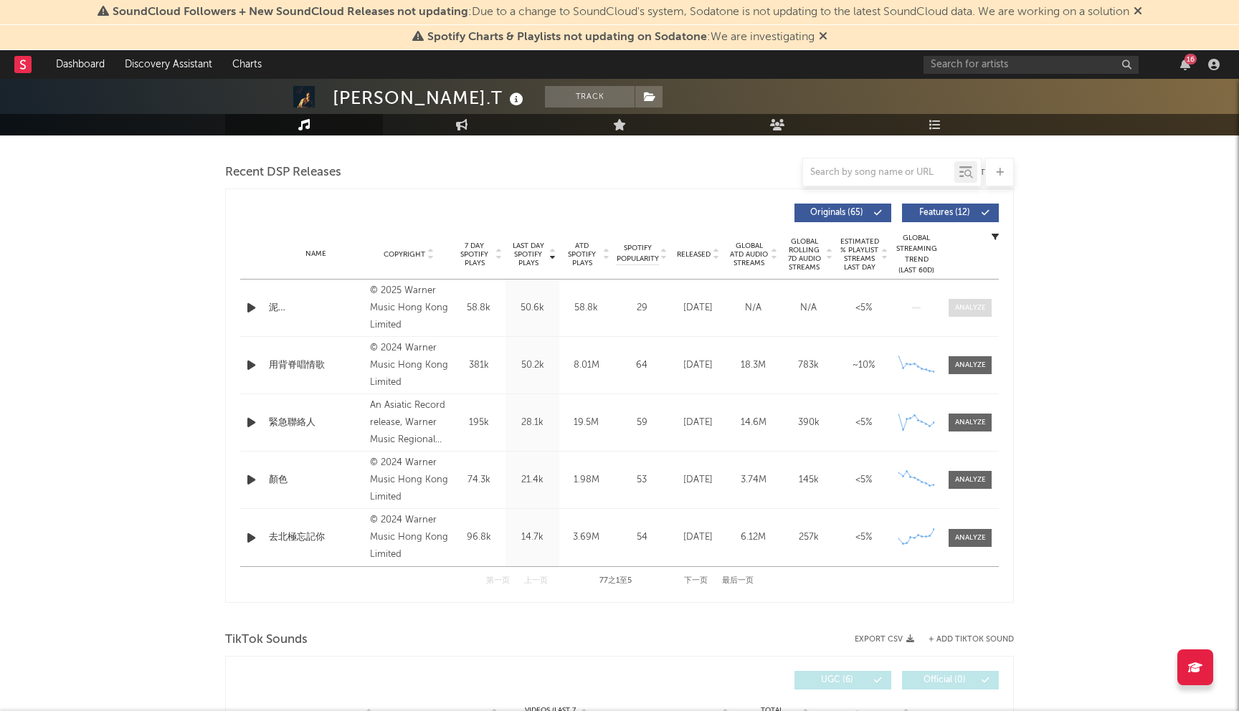
click at [957, 311] on div at bounding box center [970, 308] width 31 height 11
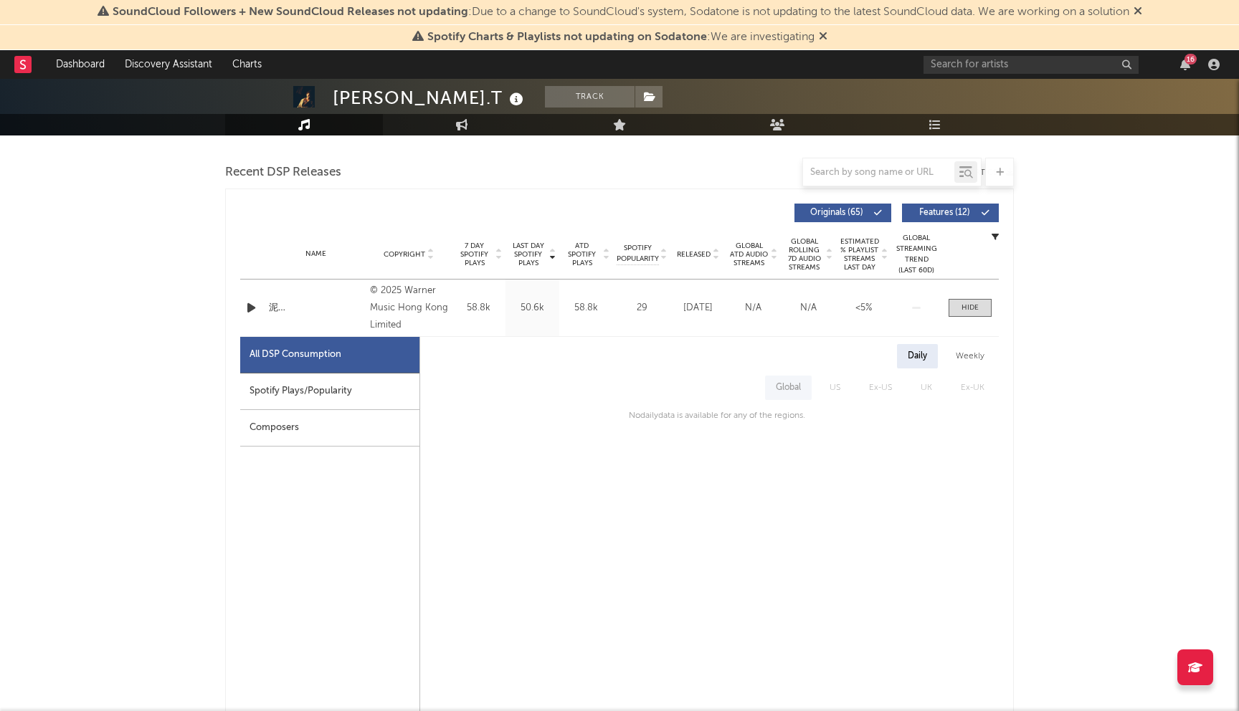
click at [331, 392] on div "Spotify Plays/Popularity" at bounding box center [329, 392] width 179 height 37
select select "1w"
